Goal: Task Accomplishment & Management: Use online tool/utility

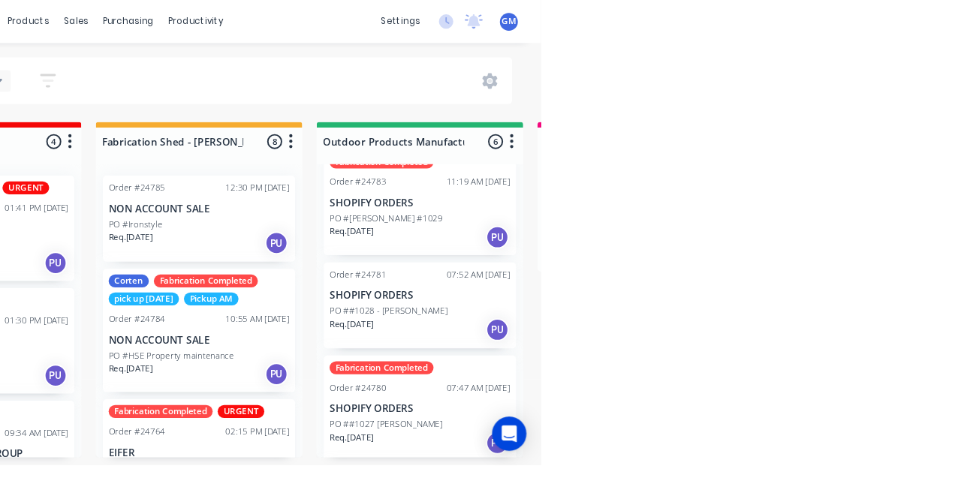
scroll to position [26, 0]
click at [863, 312] on p "SHOPIFY ORDERS" at bounding box center [833, 310] width 189 height 13
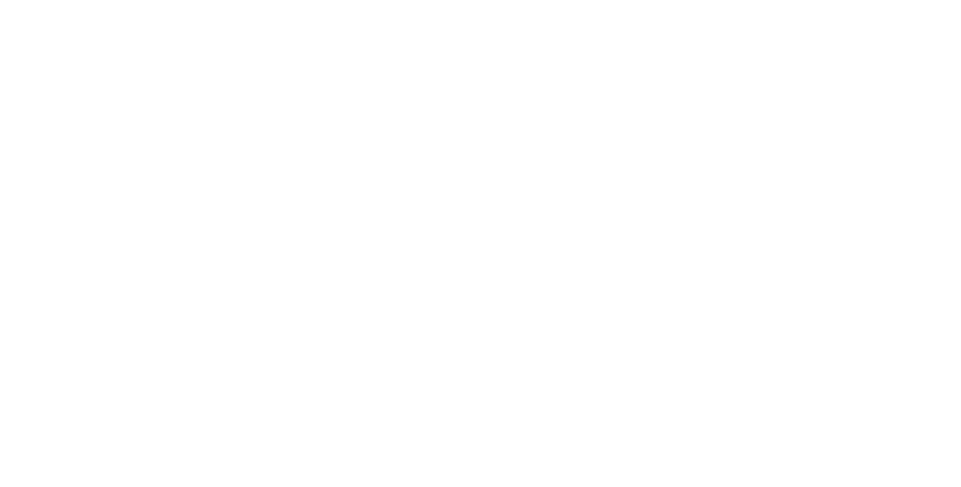
click at [835, 375] on button "Add labels" at bounding box center [800, 372] width 69 height 20
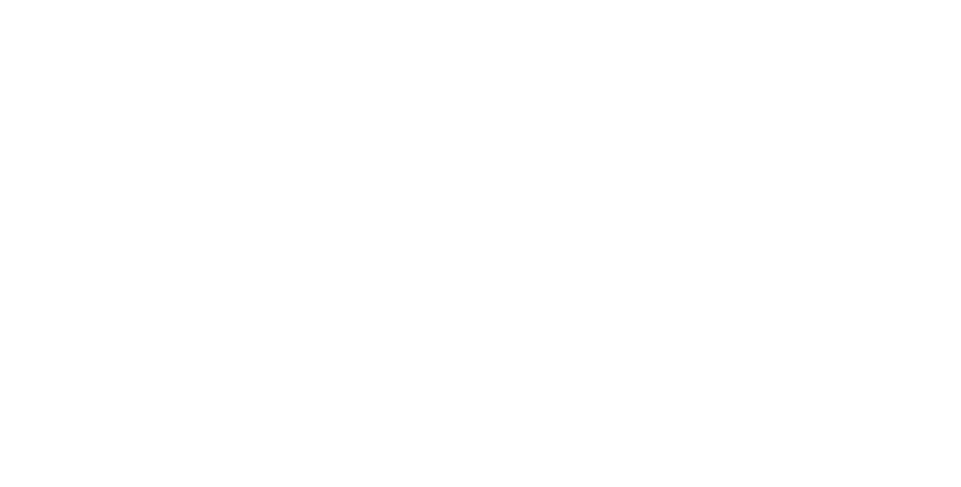
type input "Fab"
click at [696, 258] on div "Assigned to Add team member" at bounding box center [621, 198] width 150 height 158
click at [717, 83] on button "Close" at bounding box center [689, 83] width 55 height 24
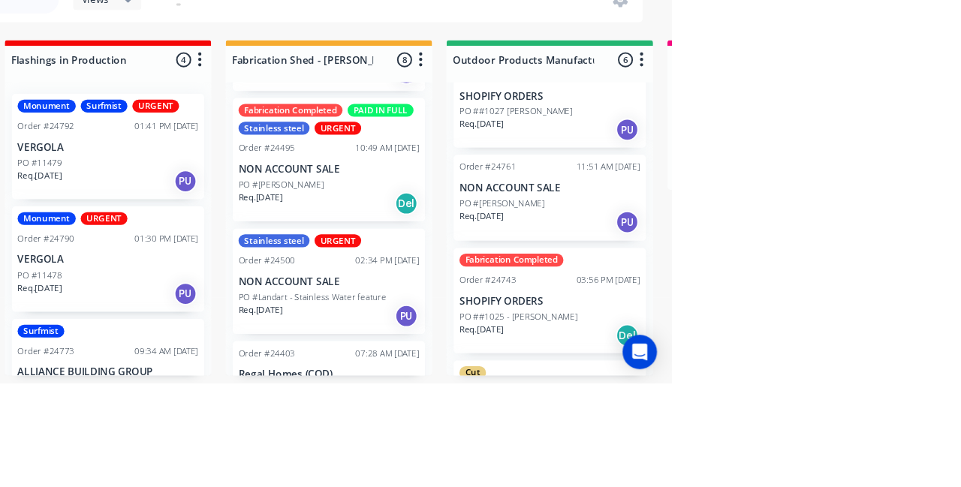
scroll to position [0, 0]
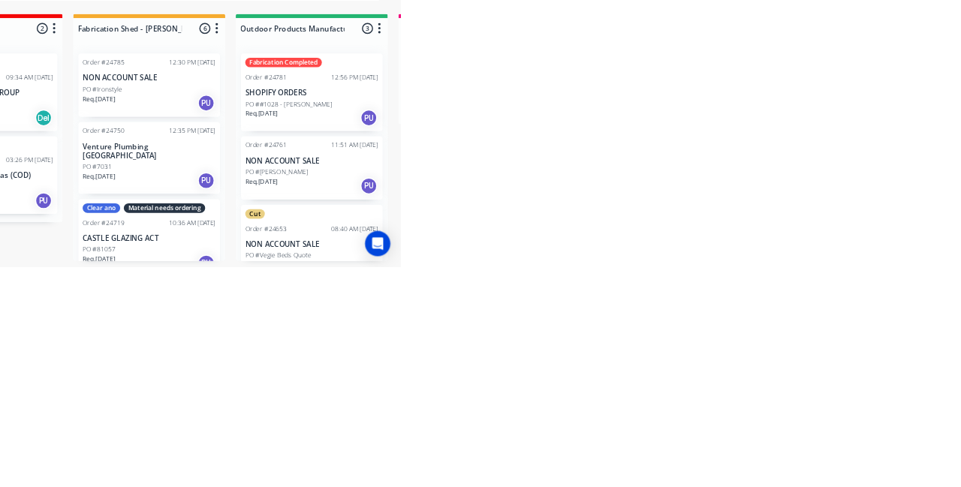
click at [844, 347] on div "PO #[PERSON_NAME]" at bounding box center [833, 353] width 189 height 14
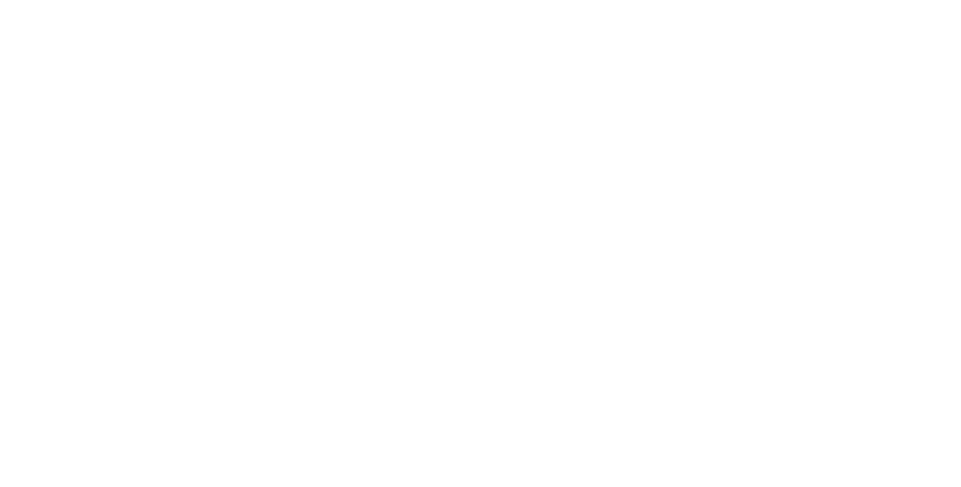
scroll to position [941, 0]
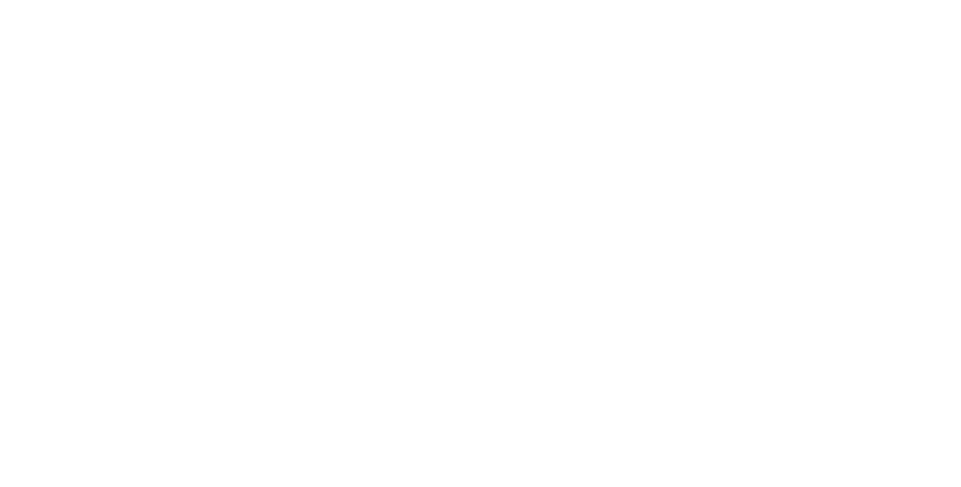
scroll to position [200, 0]
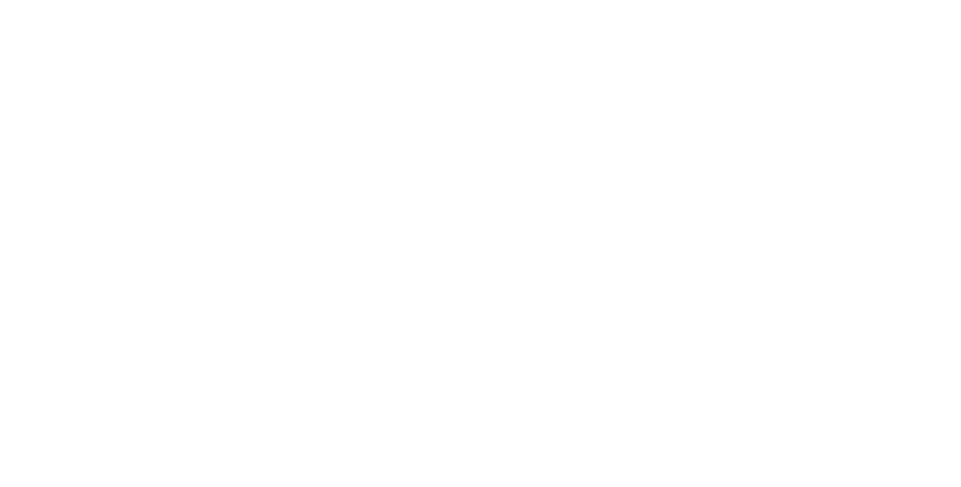
click at [717, 84] on button "Close" at bounding box center [689, 83] width 55 height 24
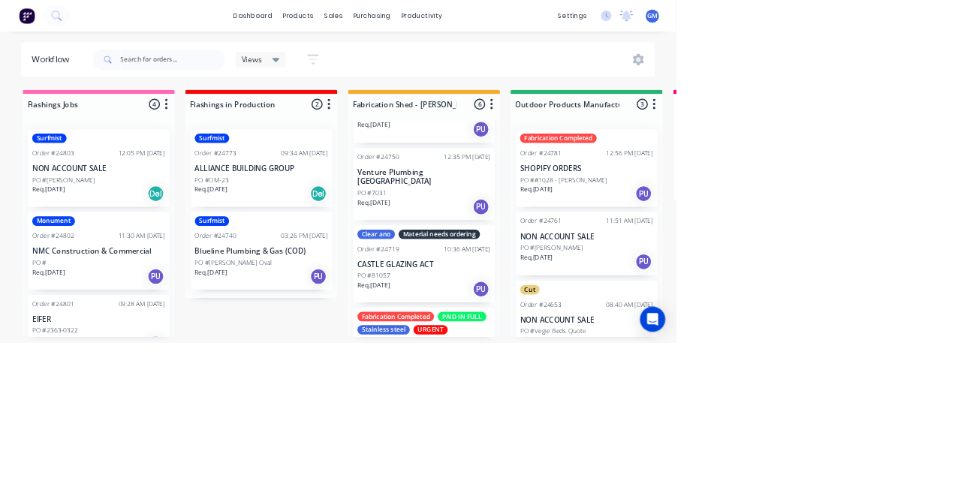
scroll to position [70, 0]
